Goal: Task Accomplishment & Management: Complete application form

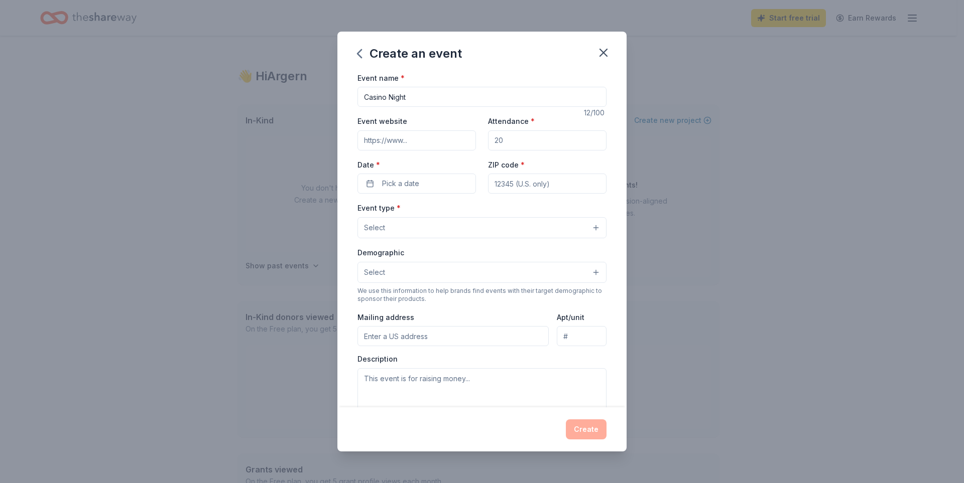
scroll to position [201, 0]
click at [412, 139] on input "Event website" at bounding box center [416, 141] width 118 height 20
type input "https://saltcreek48ftc.membershiptoolkit.com/files"
drag, startPoint x: 444, startPoint y: 139, endPoint x: 481, endPoint y: 147, distance: 37.4
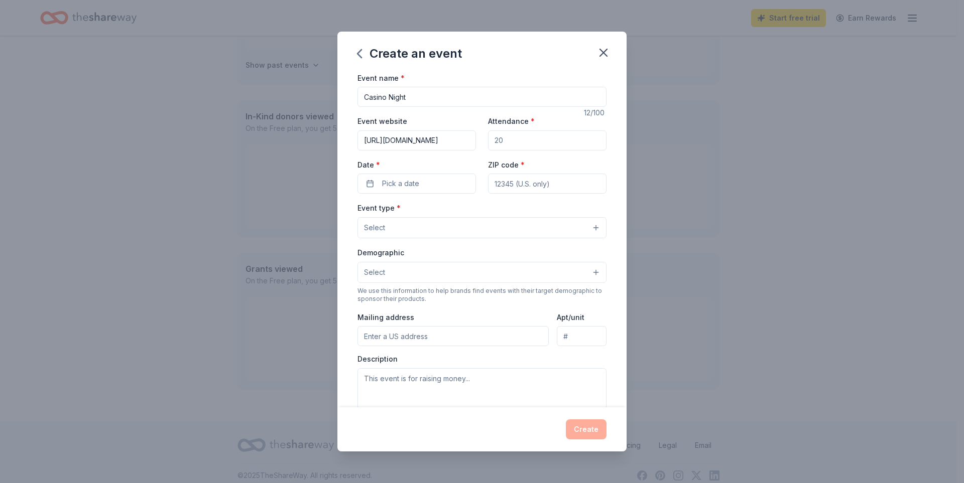
click at [481, 147] on div "Event website https://saltcreek48ftc.membershiptoolkit.com/files Attendance * D…" at bounding box center [481, 154] width 249 height 79
click at [504, 143] on input "Attendance *" at bounding box center [547, 141] width 118 height 20
drag, startPoint x: 505, startPoint y: 140, endPoint x: 485, endPoint y: 139, distance: 19.1
click at [488, 139] on input "Attendance *" at bounding box center [547, 141] width 118 height 20
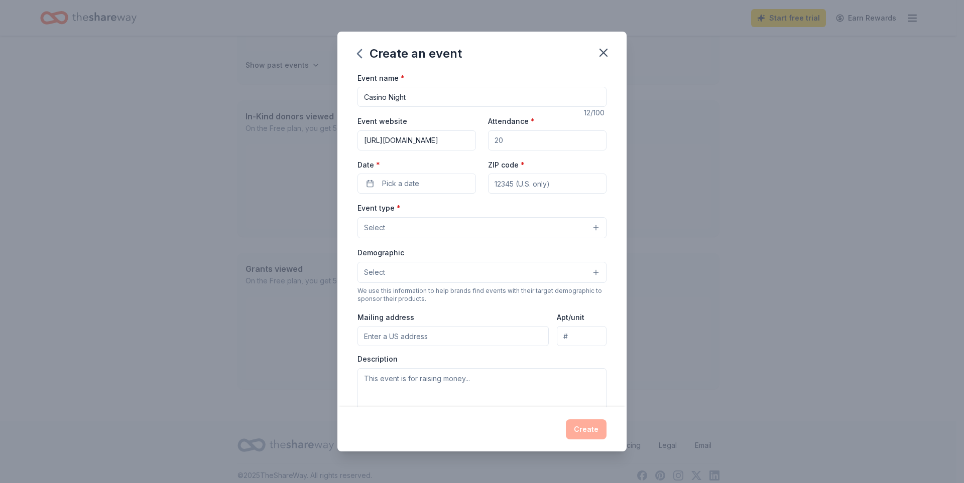
click at [488, 139] on input "Attendance *" at bounding box center [547, 141] width 118 height 20
drag, startPoint x: 492, startPoint y: 141, endPoint x: 523, endPoint y: 141, distance: 30.6
click at [523, 141] on input "Attendance *" at bounding box center [547, 141] width 118 height 20
type input "150"
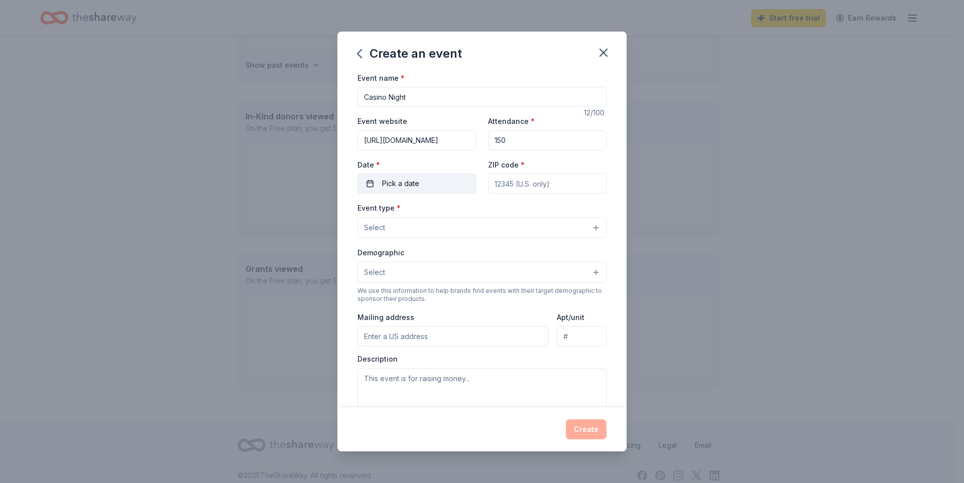
click at [442, 181] on button "Pick a date" at bounding box center [416, 184] width 118 height 20
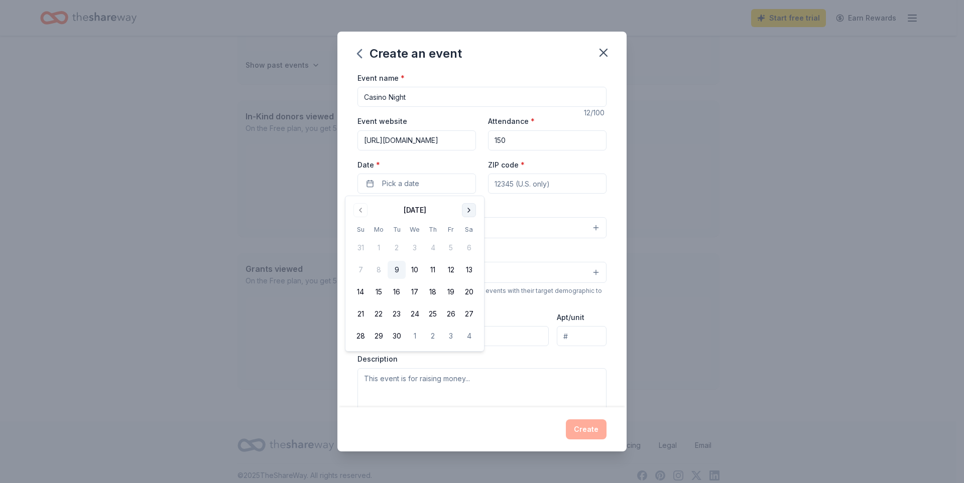
click at [472, 213] on button "Go to next month" at bounding box center [469, 210] width 14 height 14
click at [453, 294] on button "14" at bounding box center [451, 292] width 18 height 18
click at [522, 185] on input "ZIP code *" at bounding box center [547, 184] width 118 height 20
type input "60181"
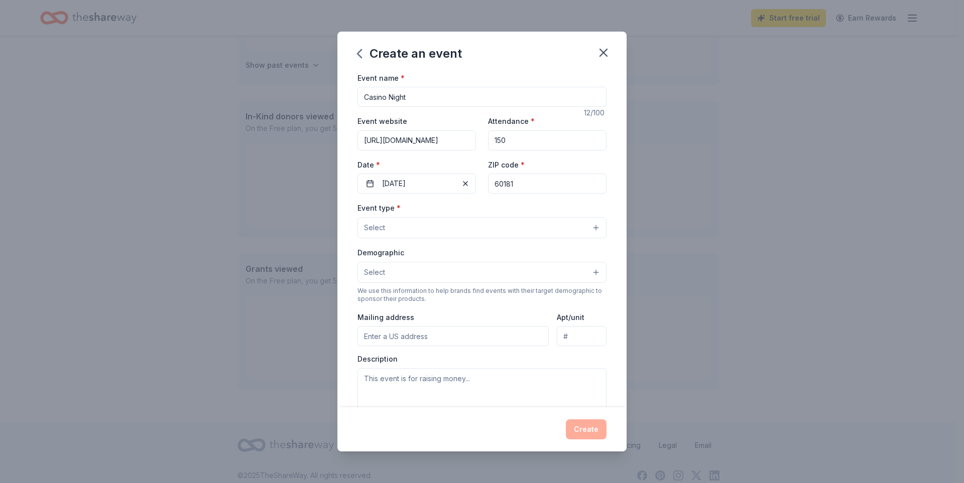
click at [460, 224] on button "Select" at bounding box center [481, 227] width 249 height 21
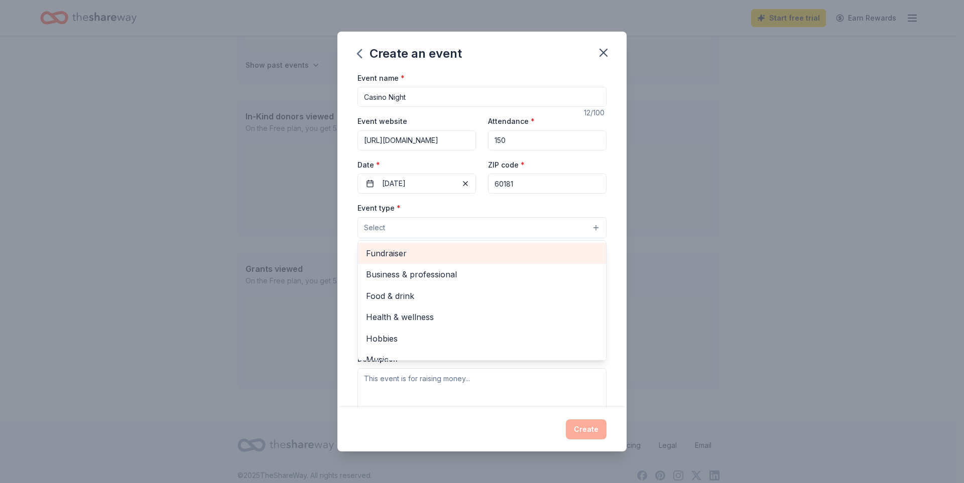
click at [441, 258] on span "Fundraiser" at bounding box center [482, 253] width 232 height 13
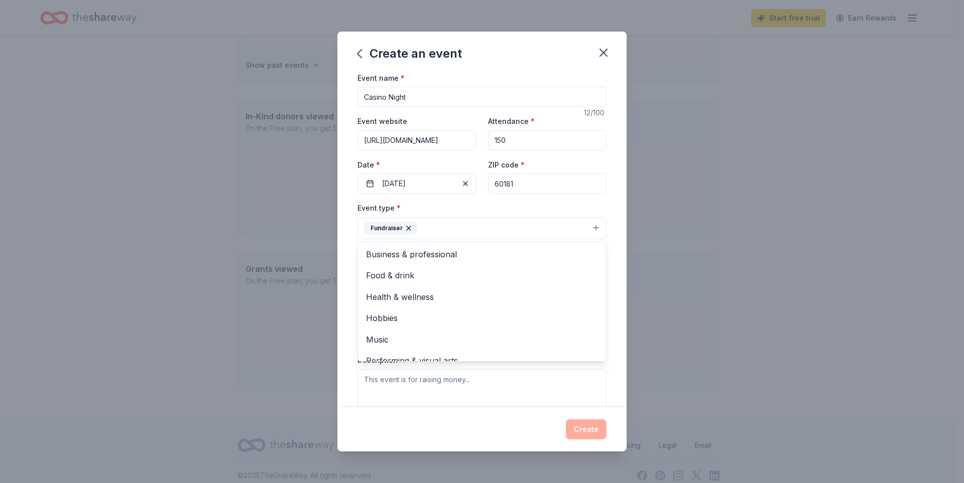
click at [665, 243] on div "Create an event Event name * Casino Night 12 /100 Event website https://saltcre…" at bounding box center [482, 241] width 964 height 483
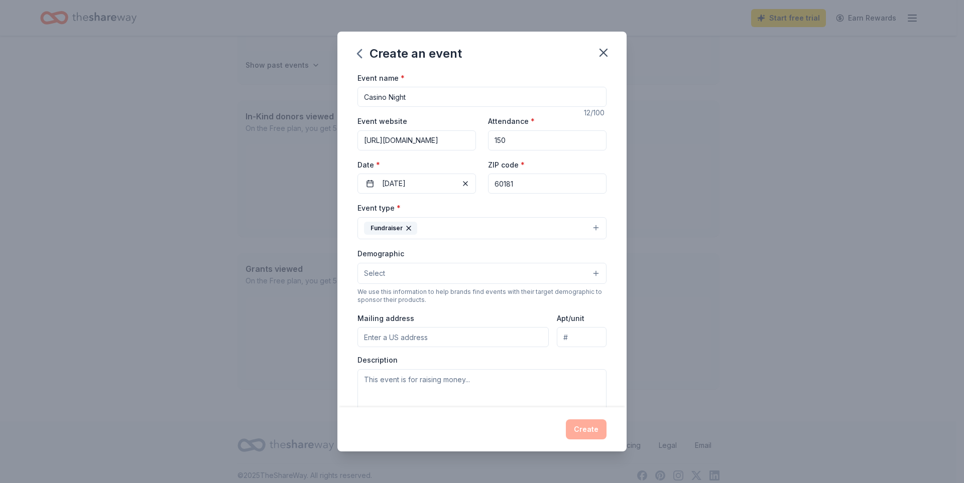
click at [582, 278] on button "Select" at bounding box center [481, 273] width 249 height 21
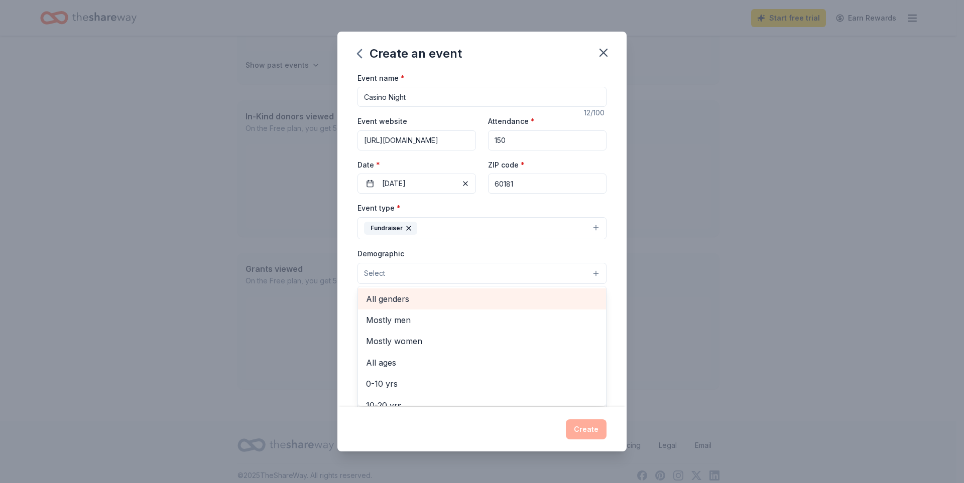
click at [485, 303] on span "All genders" at bounding box center [482, 299] width 232 height 13
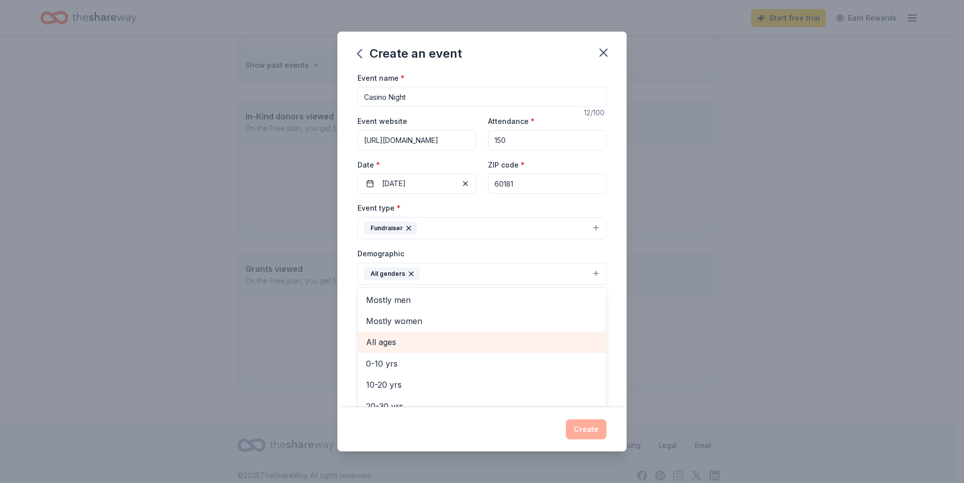
click at [482, 345] on span "All ages" at bounding box center [482, 342] width 232 height 13
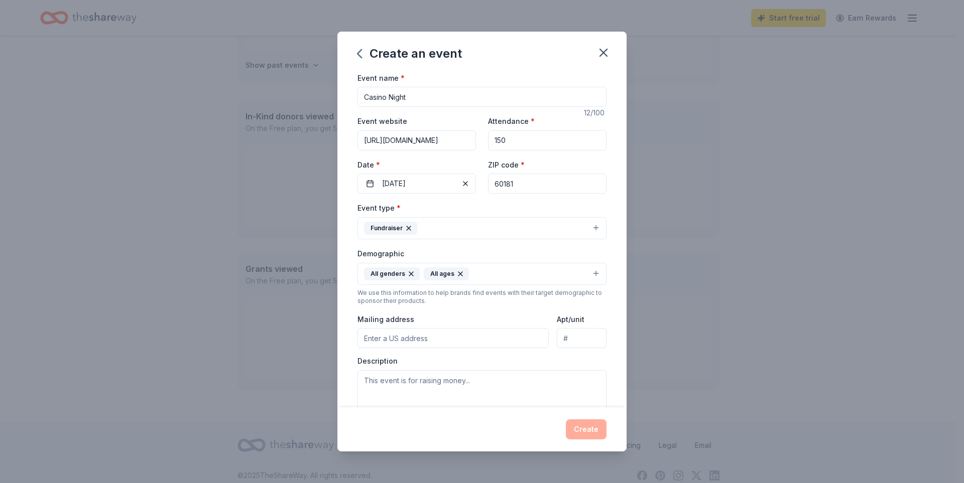
click at [459, 274] on icon "button" at bounding box center [460, 274] width 8 height 8
click at [498, 274] on button "All genders" at bounding box center [481, 274] width 249 height 22
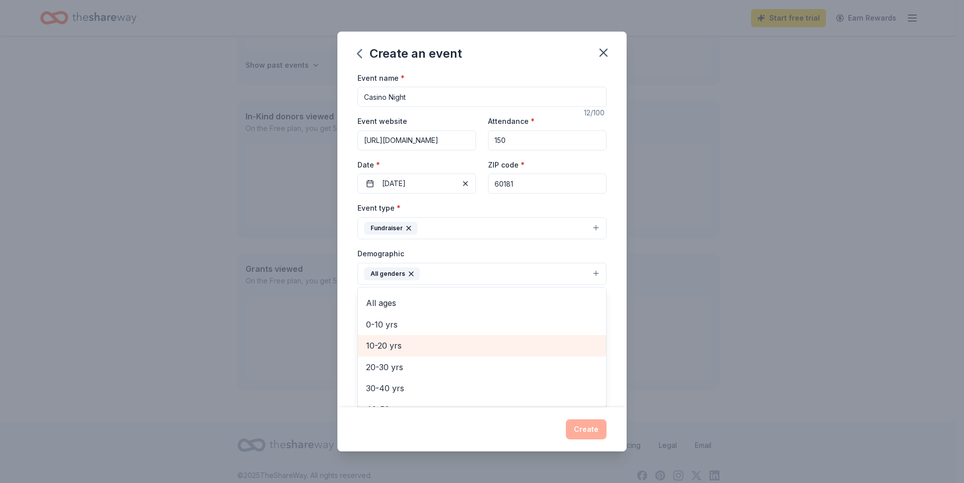
scroll to position [89, 0]
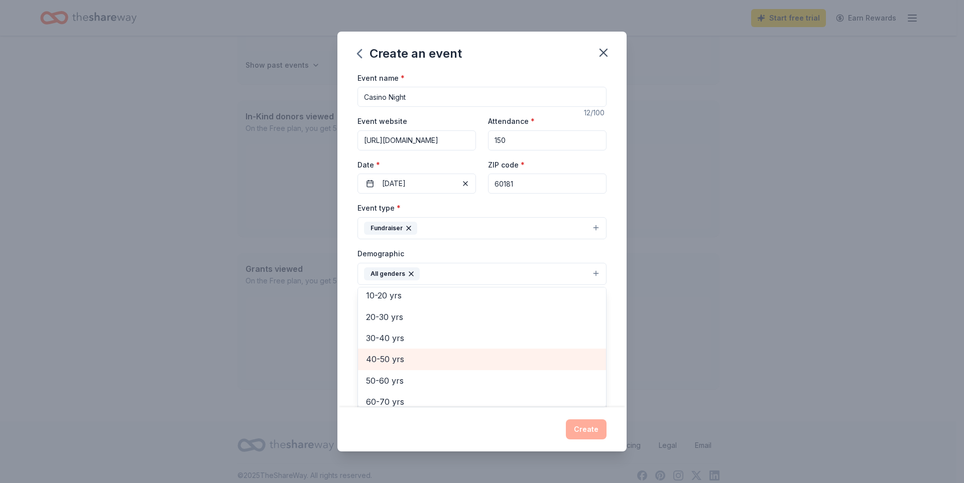
click at [430, 357] on span "40-50 yrs" at bounding box center [482, 359] width 232 height 13
click at [605, 292] on div "Event name * Casino Night 12 /100 Event website https://saltcreek48ftc.membersh…" at bounding box center [481, 240] width 289 height 336
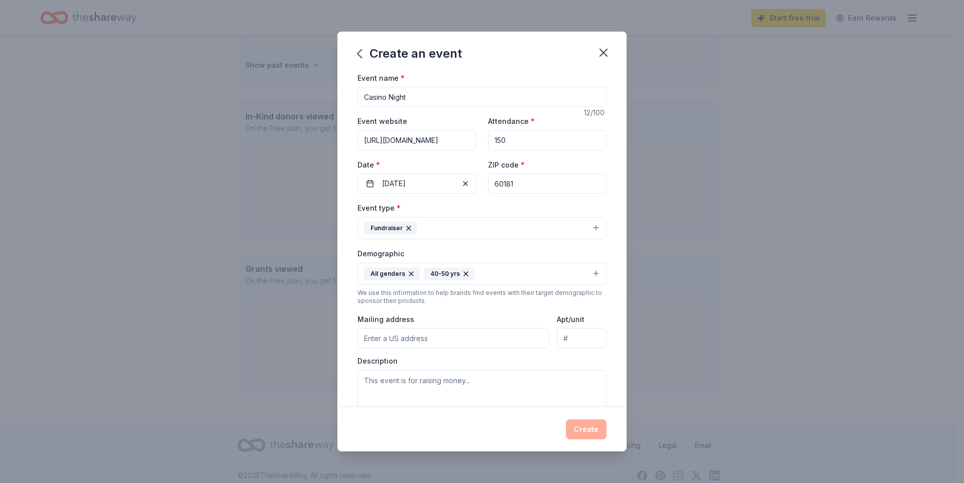
scroll to position [50, 0]
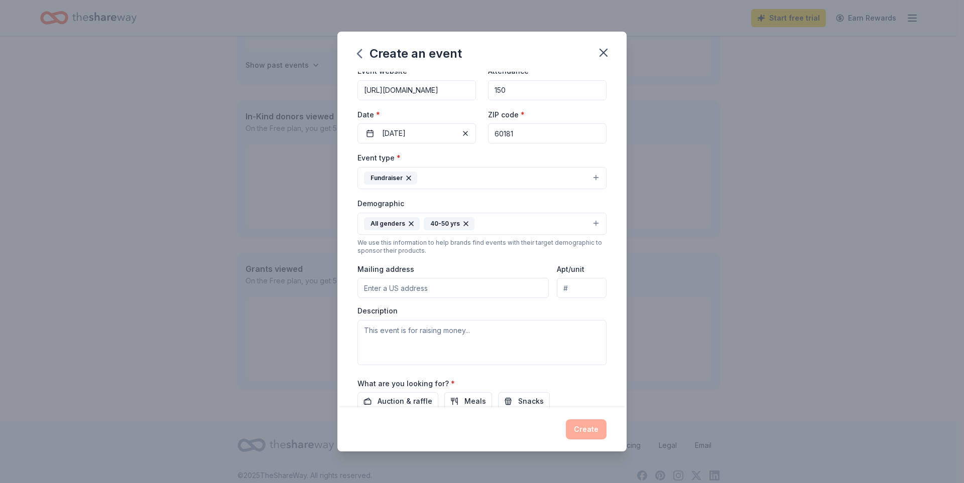
click at [513, 287] on input "Mailing address" at bounding box center [452, 288] width 191 height 20
type input "1110 S. Villa Ave"
click at [471, 338] on textarea at bounding box center [481, 342] width 249 height 45
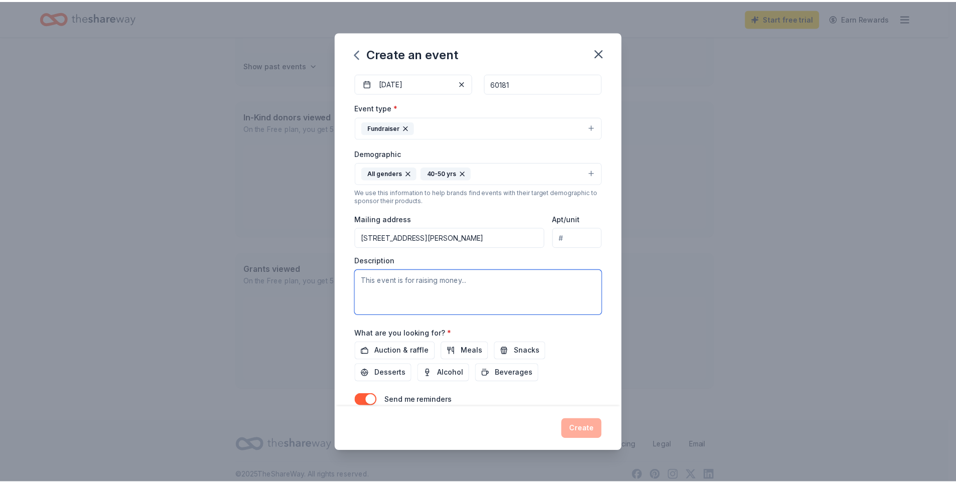
scroll to position [146, 0]
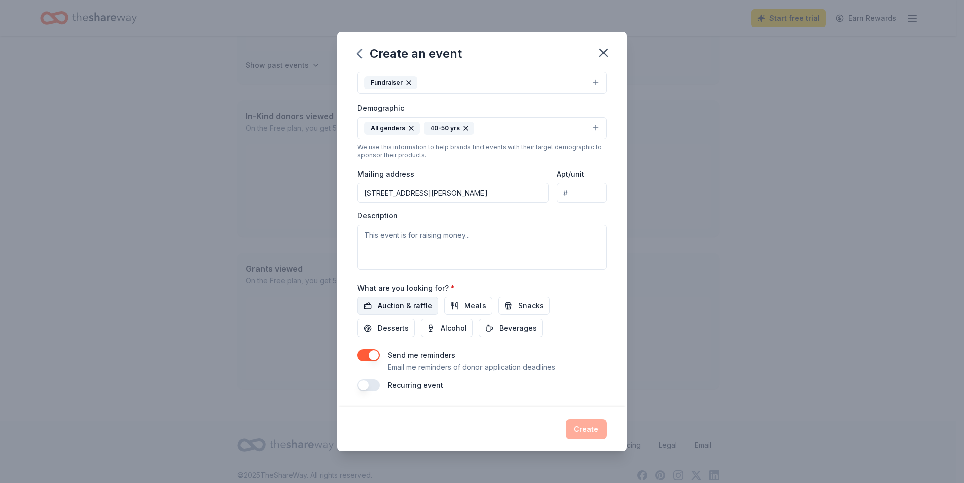
click at [422, 301] on span "Auction & raffle" at bounding box center [405, 306] width 55 height 12
click at [406, 240] on textarea at bounding box center [481, 247] width 249 height 45
click at [389, 238] on textarea at bounding box center [481, 247] width 249 height 45
click at [465, 237] on textarea at bounding box center [481, 247] width 249 height 45
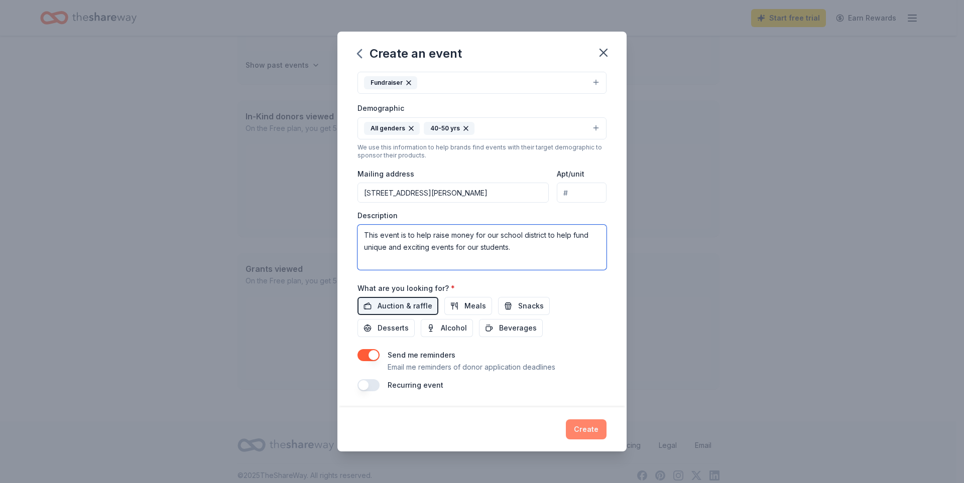
type textarea "This event is to help raise money for our school district to help fund unique a…"
click at [575, 431] on button "Create" at bounding box center [586, 430] width 41 height 20
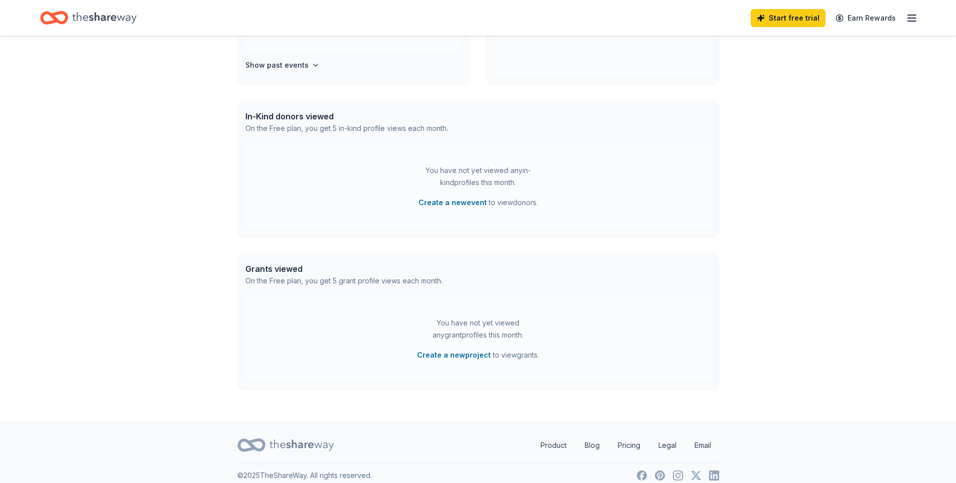
scroll to position [124, 0]
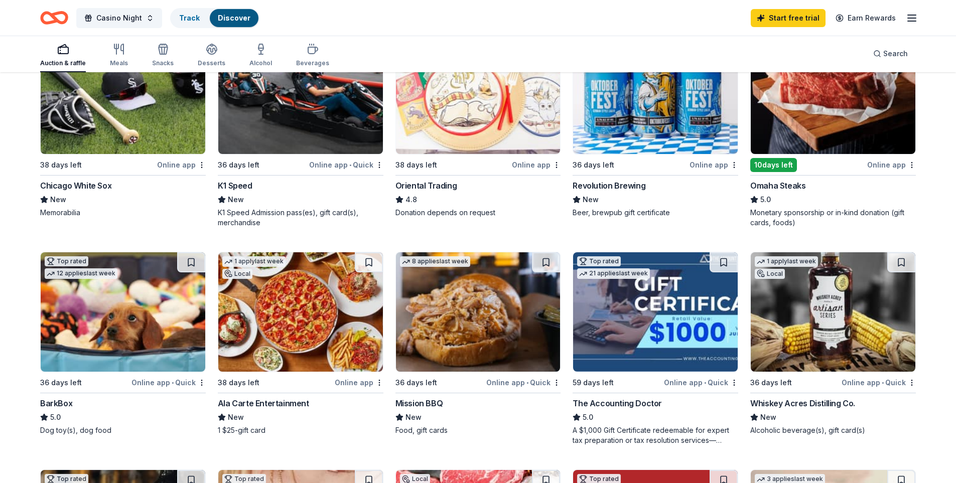
scroll to position [251, 0]
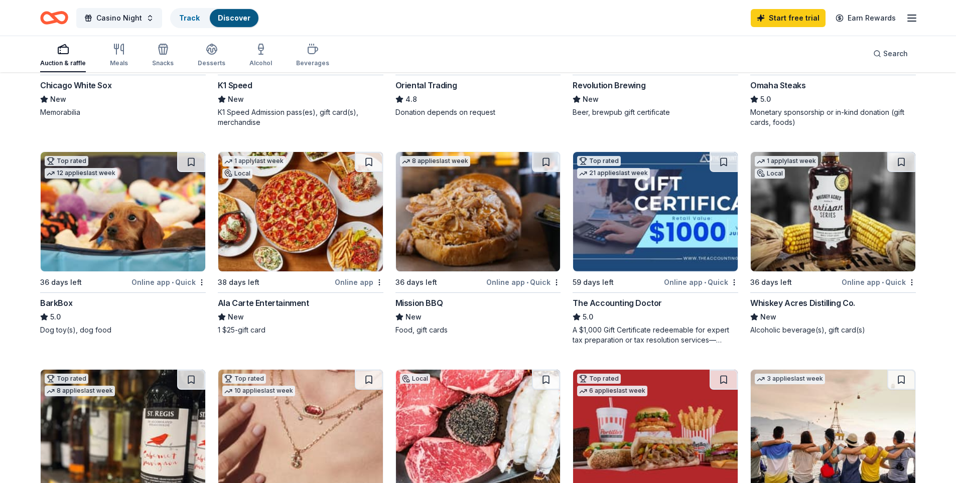
click at [710, 105] on div "Revolution Brewing New Beer, brewpub gift certificate" at bounding box center [656, 98] width 166 height 38
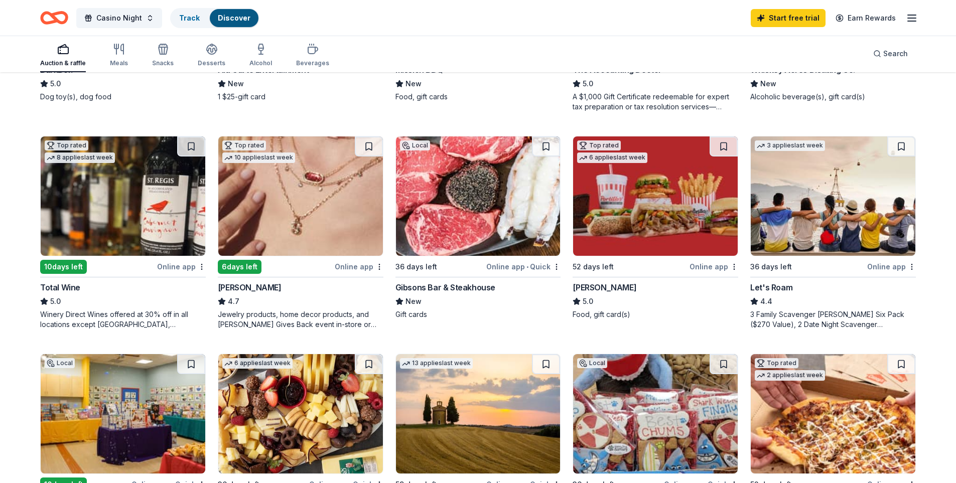
scroll to position [502, 0]
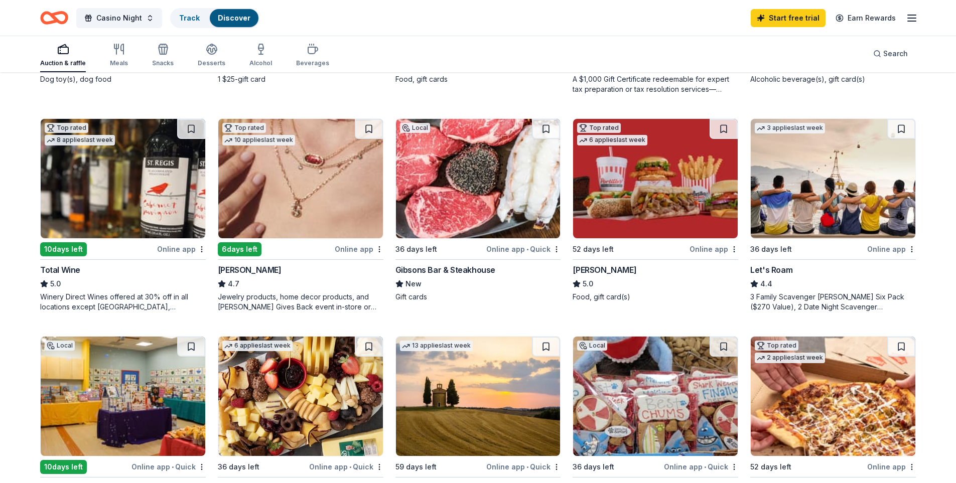
click at [512, 248] on div "Online app • Quick" at bounding box center [523, 249] width 74 height 13
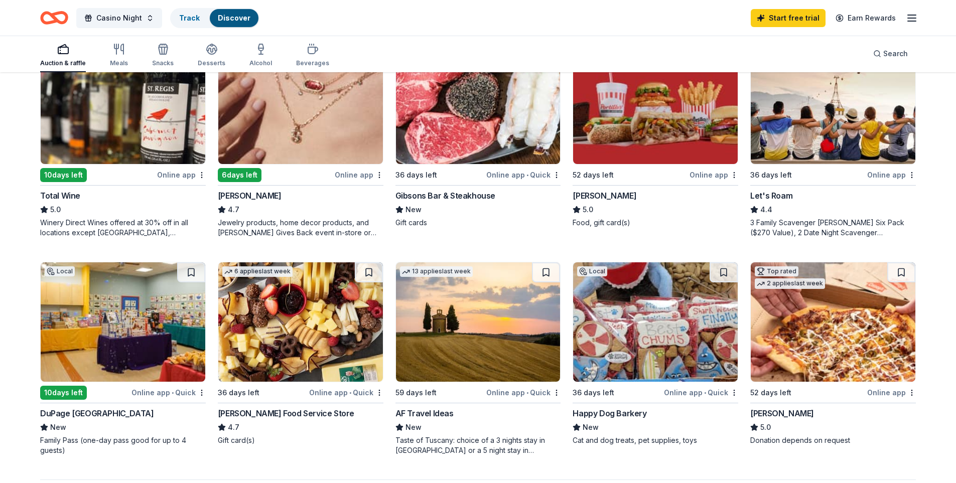
scroll to position [703, 0]
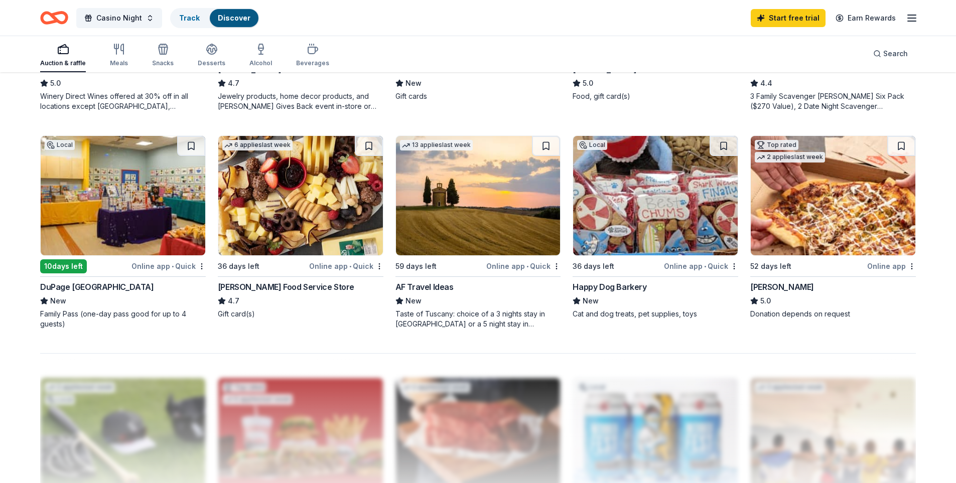
click at [661, 220] on img at bounding box center [655, 195] width 165 height 119
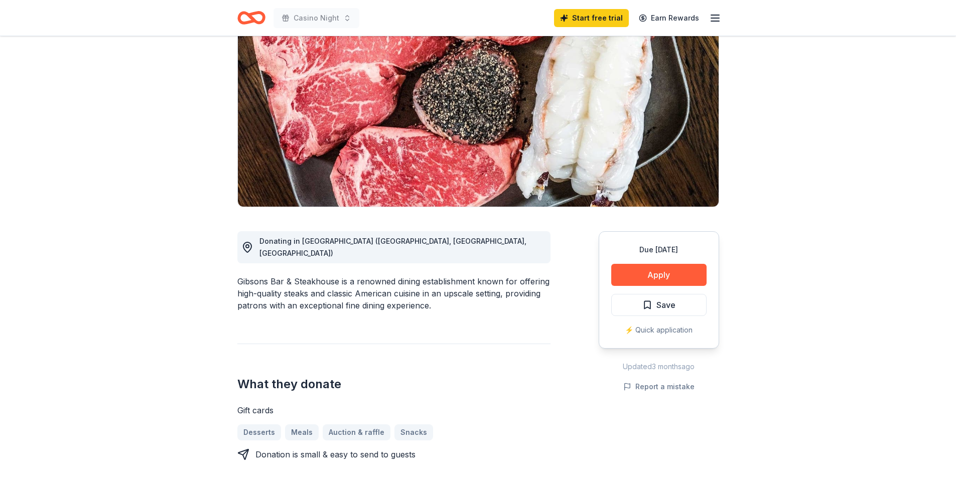
scroll to position [100, 0]
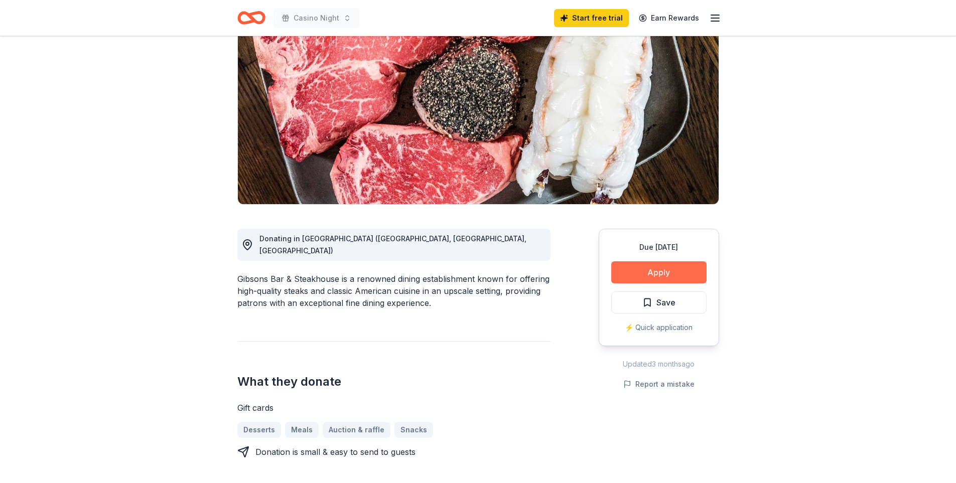
click at [630, 273] on button "Apply" at bounding box center [659, 273] width 95 height 22
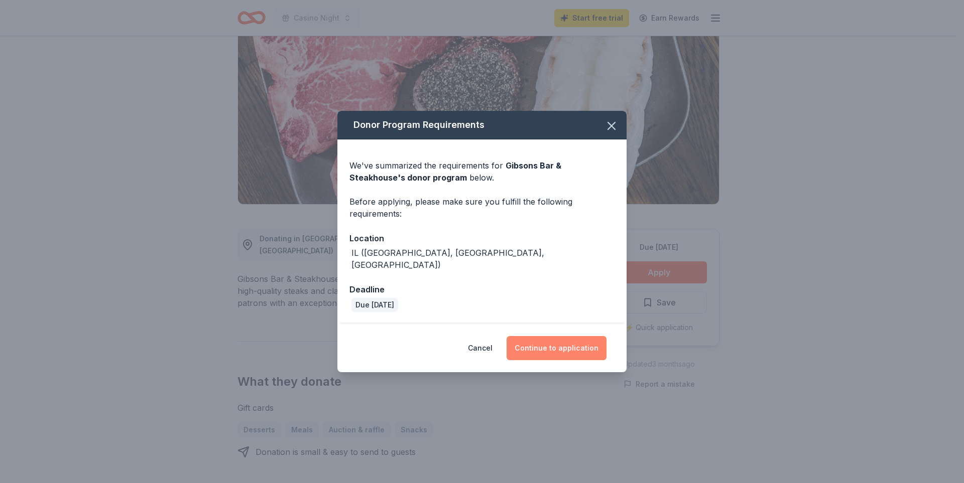
click at [551, 341] on button "Continue to application" at bounding box center [557, 348] width 100 height 24
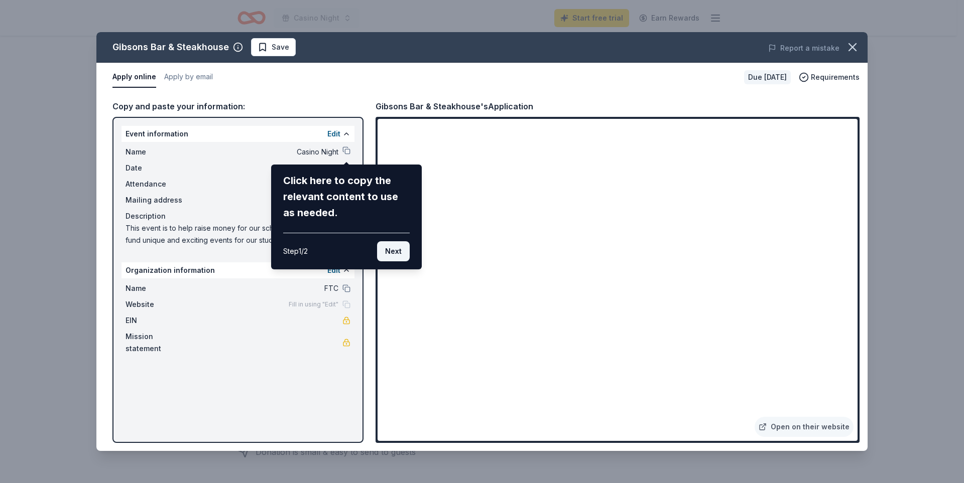
click at [384, 250] on button "Next" at bounding box center [393, 251] width 33 height 20
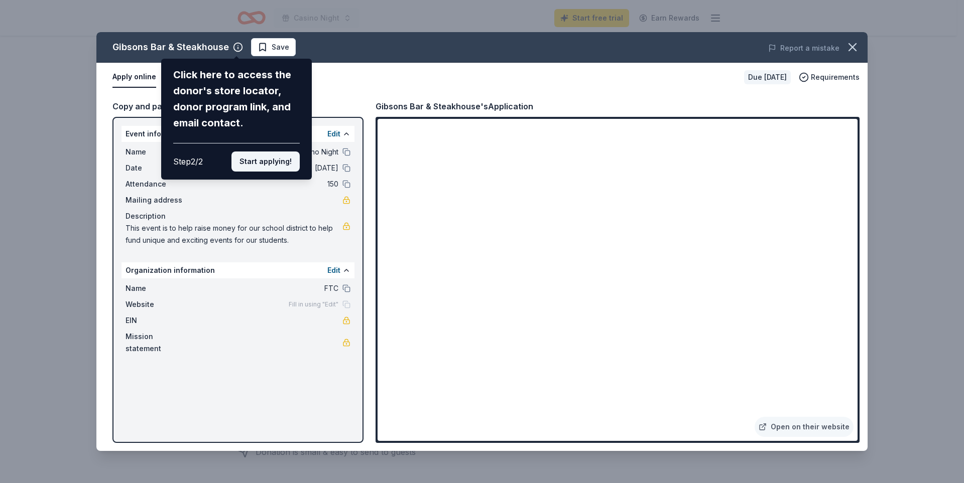
click at [282, 159] on button "Start applying!" at bounding box center [265, 162] width 68 height 20
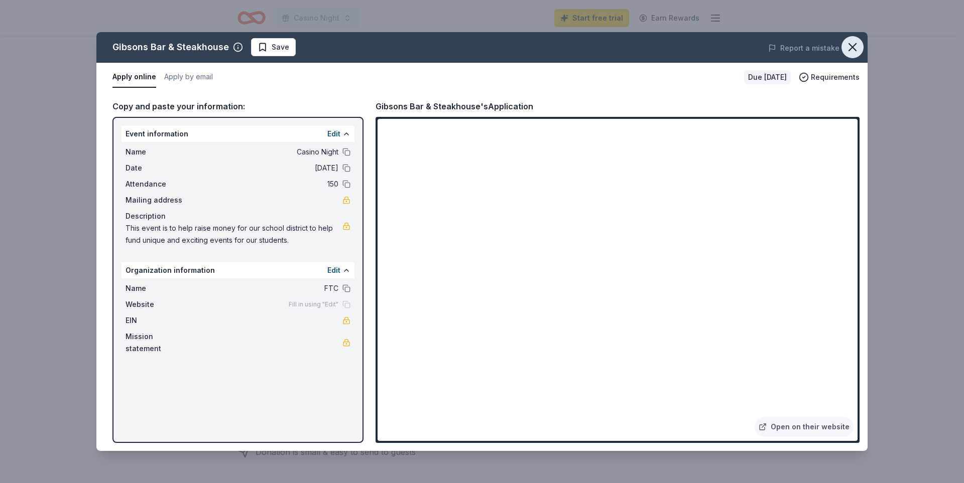
click at [855, 43] on icon "button" at bounding box center [852, 47] width 14 height 14
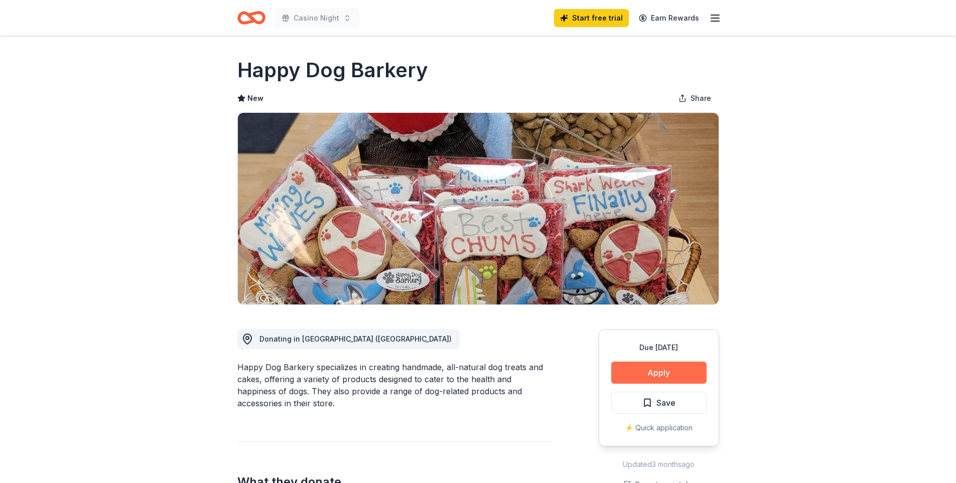
click at [657, 368] on button "Apply" at bounding box center [659, 373] width 95 height 22
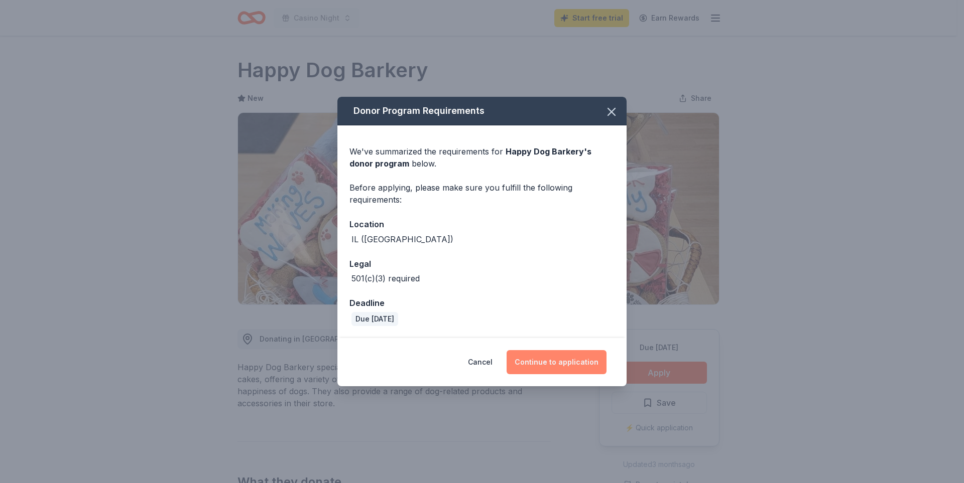
click at [561, 363] on button "Continue to application" at bounding box center [557, 362] width 100 height 24
